Goal: Check status: Check status

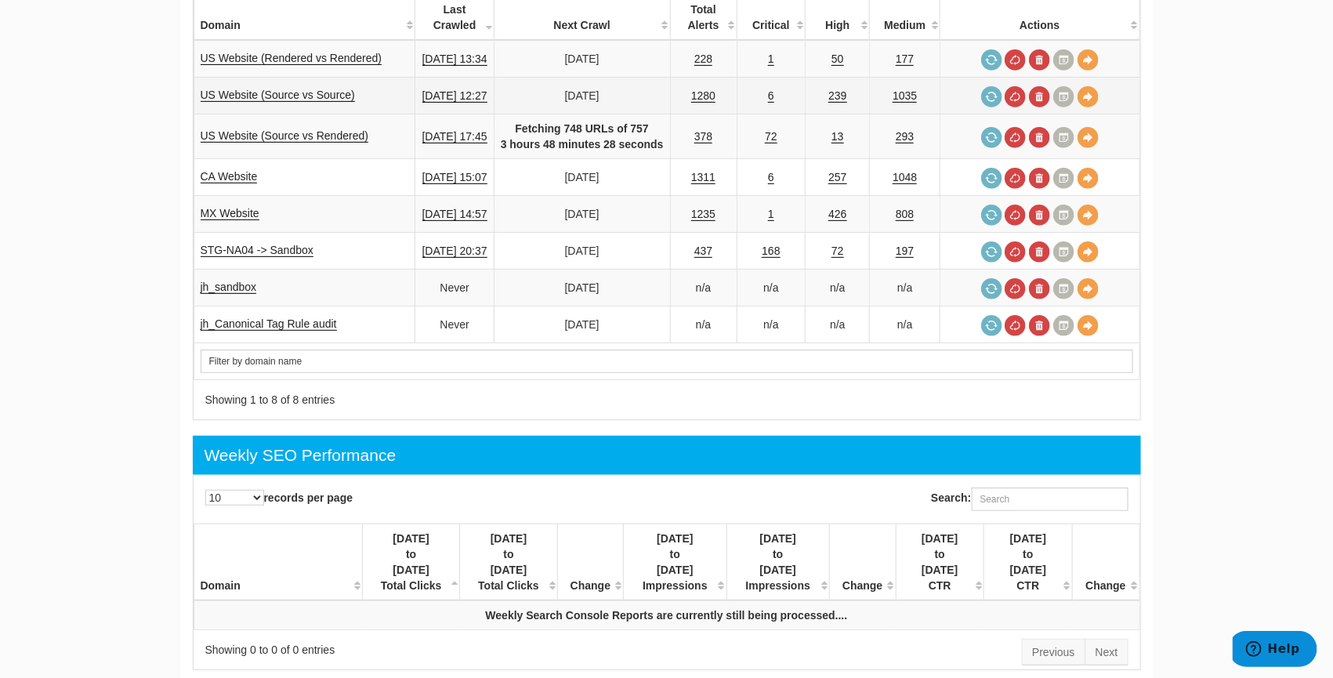
scroll to position [197, 0]
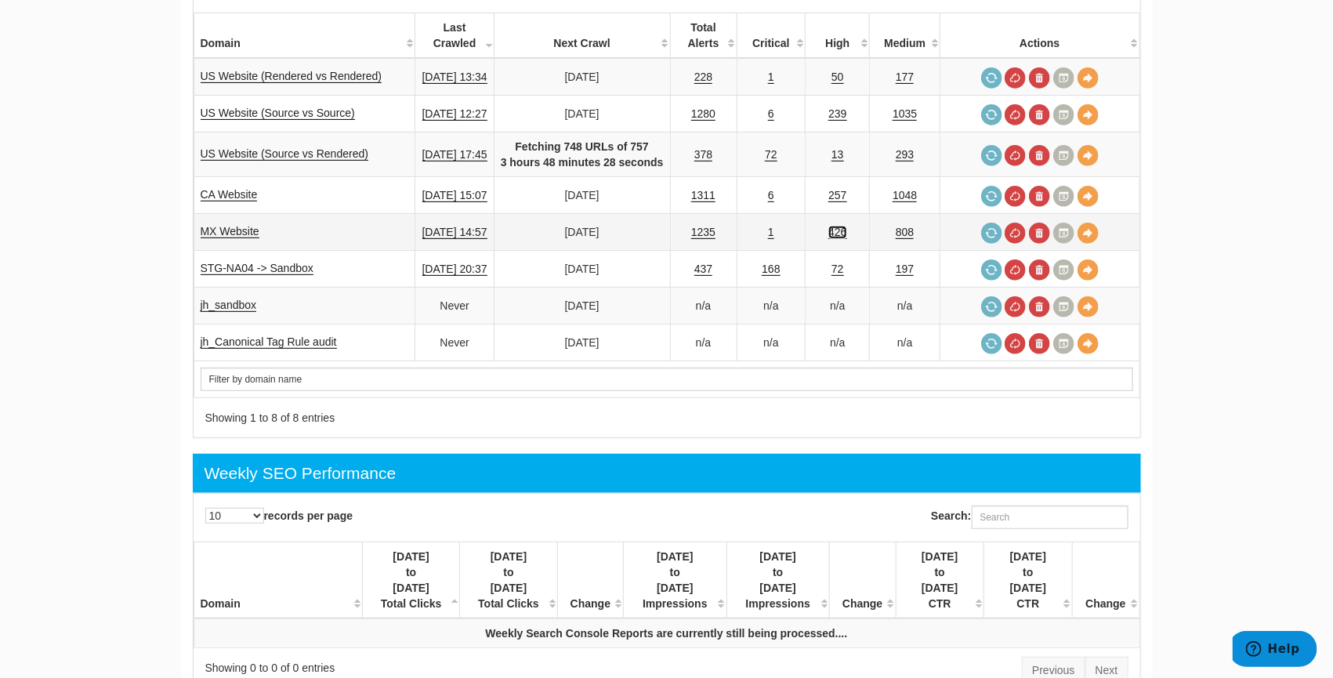
click at [846, 229] on link "426" at bounding box center [837, 232] width 18 height 13
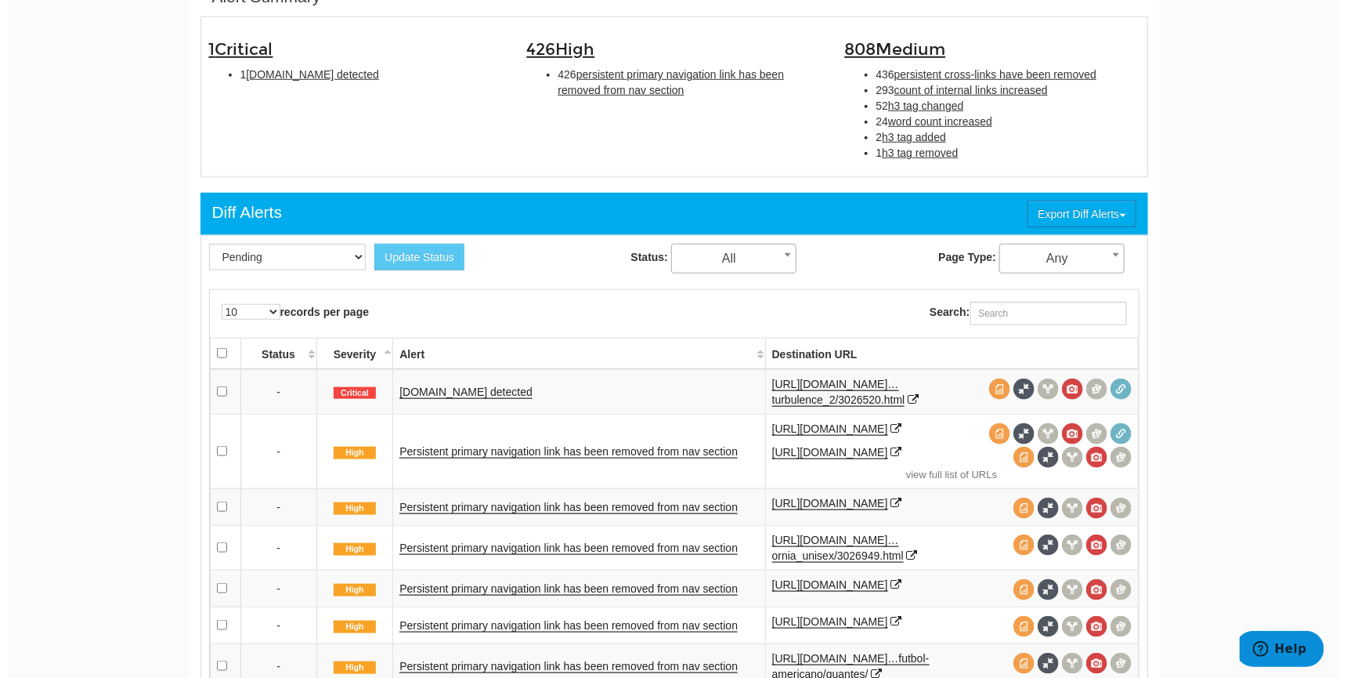
scroll to position [534, 0]
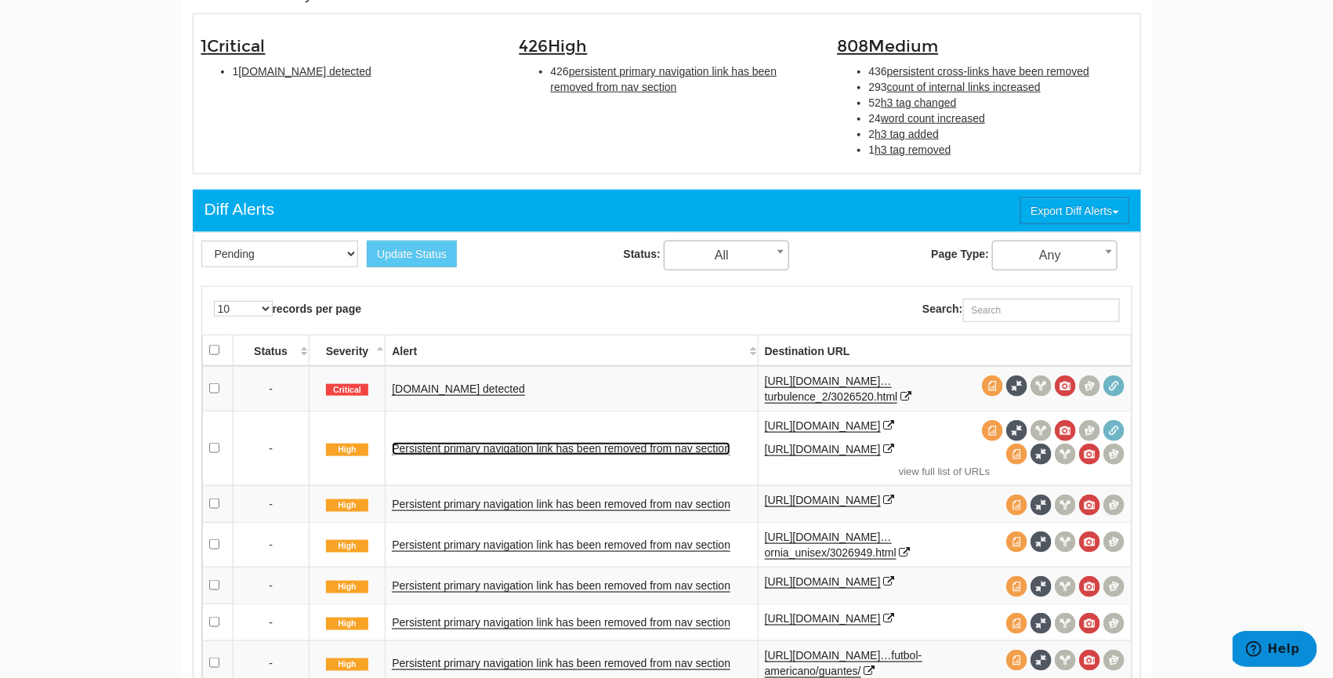
click at [686, 444] on link "Persistent primary navigation link has been removed from nav section" at bounding box center [561, 448] width 338 height 13
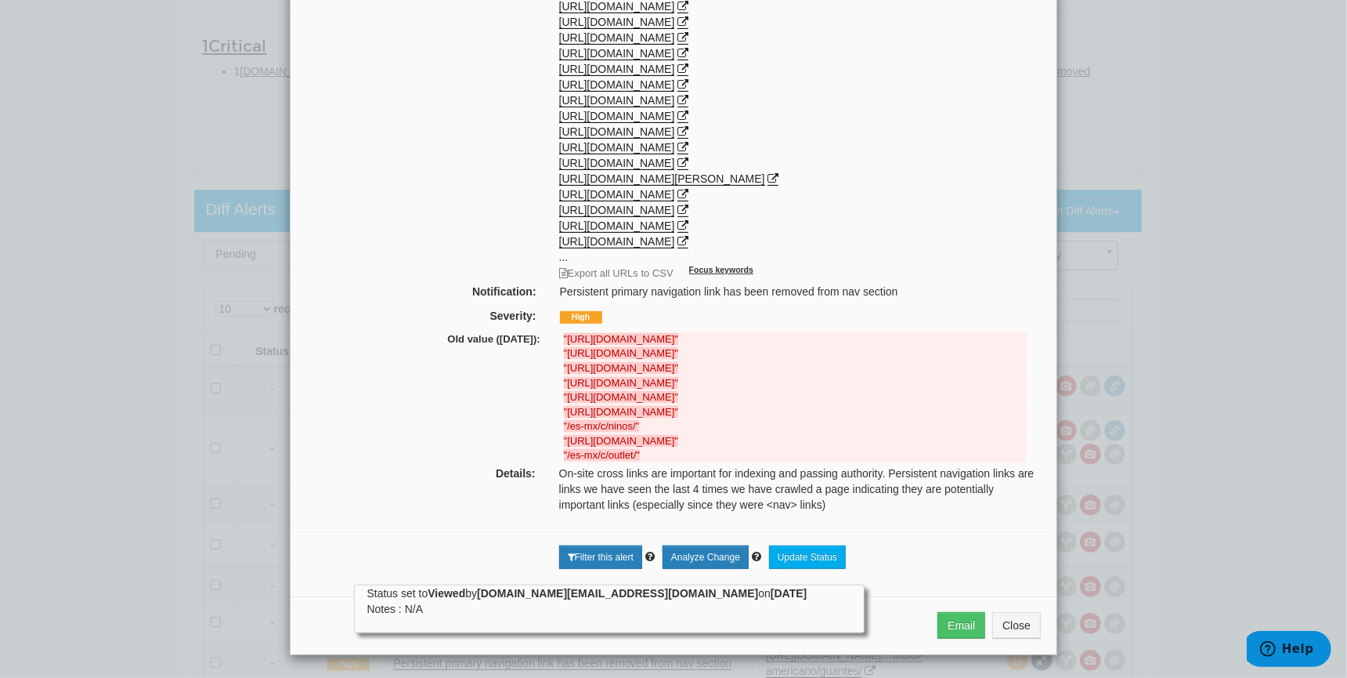
scroll to position [362, 0]
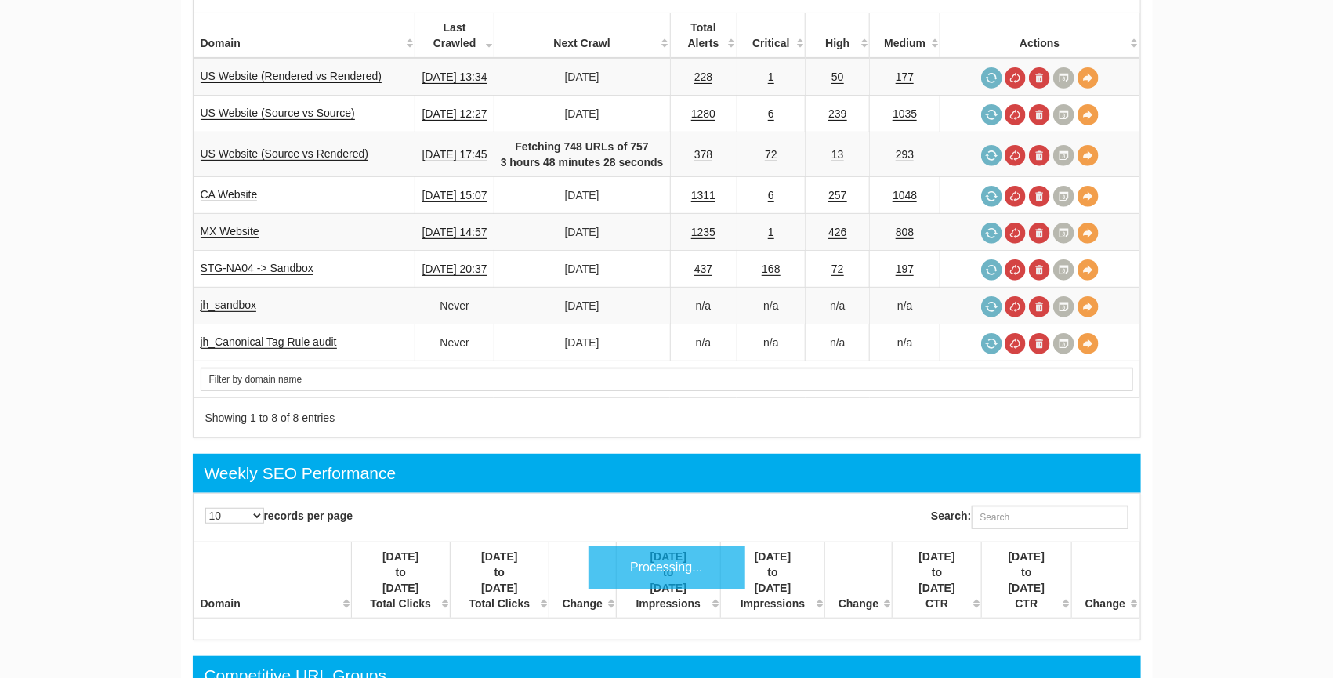
scroll to position [63, 0]
